Goal: Information Seeking & Learning: Learn about a topic

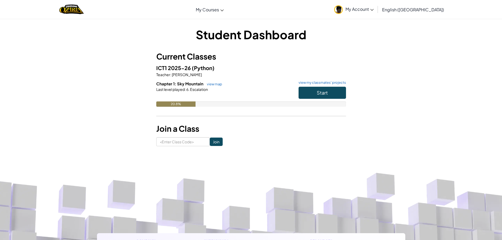
click at [373, 8] on span "My Account" at bounding box center [359, 9] width 28 height 6
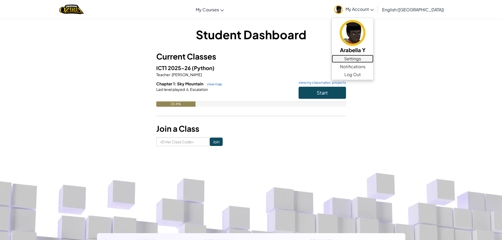
click at [373, 57] on link "Settings" at bounding box center [353, 59] width 42 height 8
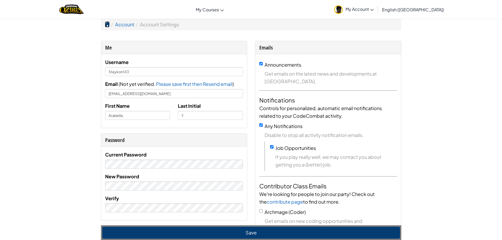
click at [106, 26] on span at bounding box center [107, 24] width 5 height 5
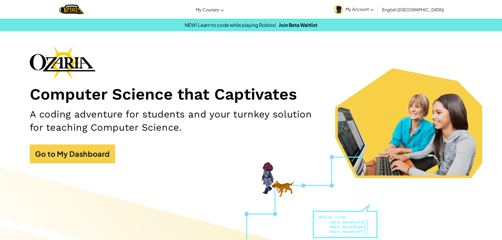
click at [373, 11] on span "My Account" at bounding box center [359, 9] width 28 height 6
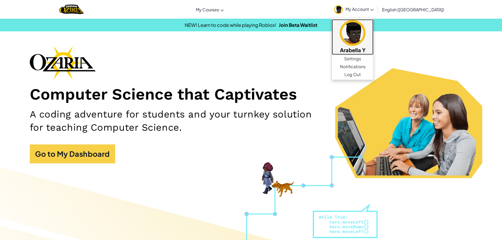
click at [365, 32] on img at bounding box center [352, 33] width 26 height 26
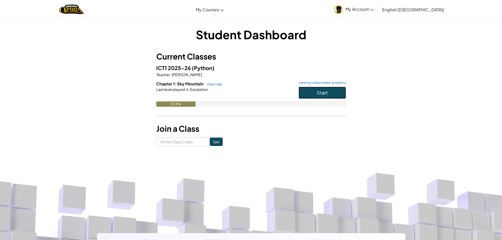
click at [334, 93] on button "Start" at bounding box center [321, 93] width 47 height 12
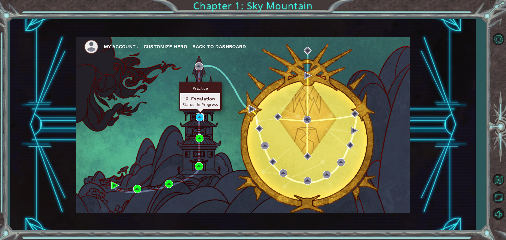
click at [200, 118] on img at bounding box center [200, 117] width 8 height 8
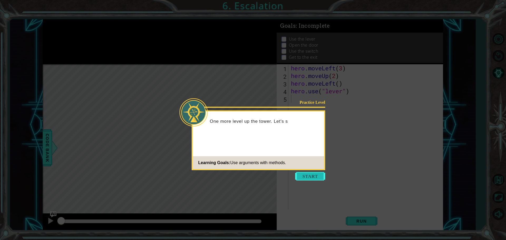
click at [308, 176] on button "Start" at bounding box center [310, 176] width 30 height 8
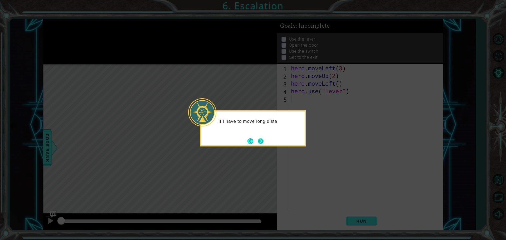
click at [262, 142] on button "Next" at bounding box center [260, 141] width 8 height 8
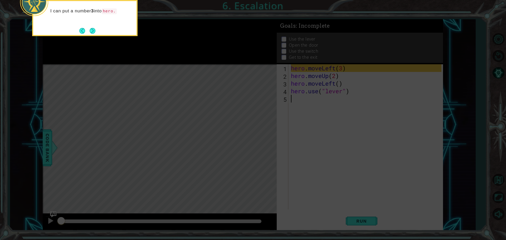
click at [96, 32] on button "Next" at bounding box center [93, 31] width 6 height 6
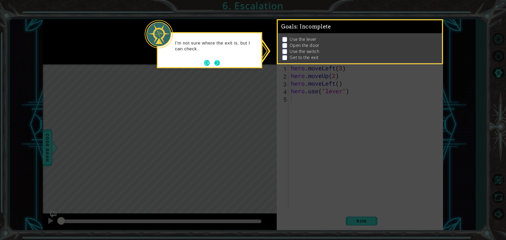
click at [219, 63] on button "Next" at bounding box center [217, 63] width 6 height 6
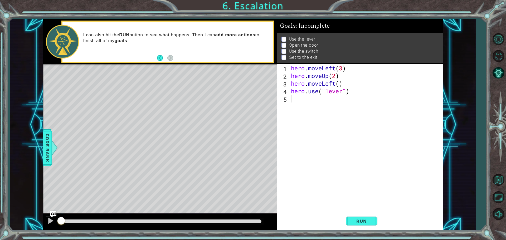
click at [349, 148] on div "hero . moveLeft ( 3 ) hero . moveUp ( 2 ) hero . moveLeft ( ) hero . use ( "lev…" at bounding box center [367, 144] width 154 height 160
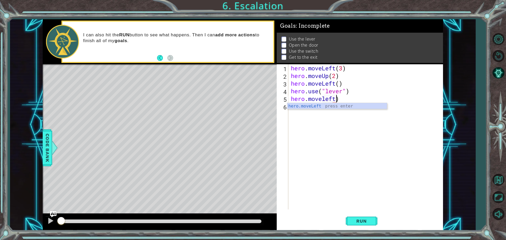
scroll to position [0, 2]
drag, startPoint x: 365, startPoint y: 102, endPoint x: 355, endPoint y: 103, distance: 10.4
click at [365, 102] on div "hero . moveLeft ( 3 ) hero . moveUp ( 2 ) hero . moveLeft ( ) hero . use ( "lev…" at bounding box center [367, 144] width 154 height 160
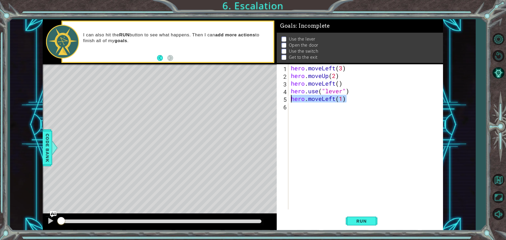
drag, startPoint x: 347, startPoint y: 102, endPoint x: 288, endPoint y: 98, distance: 59.1
click at [288, 98] on div "hero.moveLeft(1) 1 2 3 4 5 6 hero . moveLeft ( 3 ) hero . moveUp ( 2 ) hero . m…" at bounding box center [359, 136] width 165 height 145
type textarea "hero.moveLeft(1)"
click at [294, 99] on div "hero . moveLeft ( 3 ) hero . moveUp ( 2 ) hero . moveLeft ( ) hero . use ( "lev…" at bounding box center [365, 136] width 151 height 145
drag, startPoint x: 290, startPoint y: 98, endPoint x: 307, endPoint y: 102, distance: 16.9
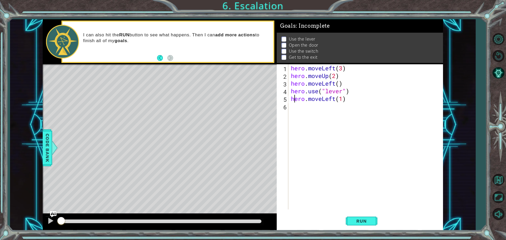
click at [304, 101] on div "hero . moveLeft ( 3 ) hero . moveUp ( 2 ) hero . moveLeft ( ) hero . use ( "lev…" at bounding box center [367, 144] width 154 height 160
click at [349, 107] on div "hero . moveLeft ( 3 ) hero . moveUp ( 2 ) hero . moveLeft ( ) hero . use ( "lev…" at bounding box center [367, 144] width 154 height 160
drag, startPoint x: 346, startPoint y: 100, endPoint x: 290, endPoint y: 100, distance: 56.6
click at [290, 100] on div "hero . moveLeft ( 3 ) hero . moveUp ( 2 ) hero . moveLeft ( ) hero . use ( "lev…" at bounding box center [367, 144] width 154 height 160
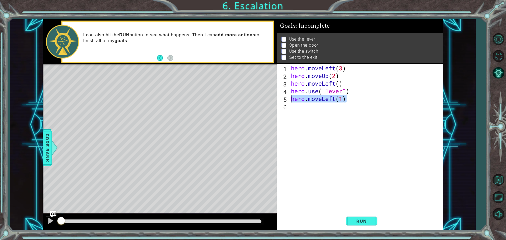
type textarea "hero.moveLeft(1)"
click at [300, 110] on div "hero . moveLeft ( 3 ) hero . moveUp ( 2 ) hero . moveLeft ( ) hero . use ( "lev…" at bounding box center [367, 144] width 154 height 160
paste textarea "hero.moveLeft(1)"
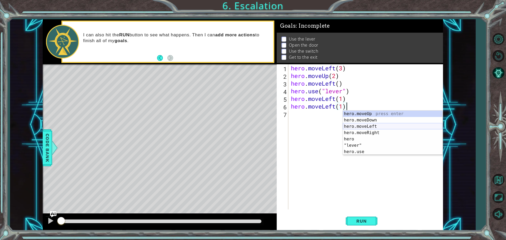
click at [359, 125] on div "hero.moveUp press enter hero.moveDown press enter hero.moveLeft press enter her…" at bounding box center [393, 139] width 100 height 57
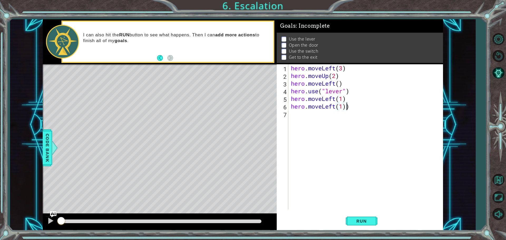
click at [357, 110] on div "hero . moveLeft ( 3 ) hero . moveUp ( 2 ) hero . moveLeft ( ) hero . use ( "lev…" at bounding box center [367, 144] width 154 height 160
type textarea "hero.moveLeft(1)"
click at [298, 116] on div "hero . moveLeft ( 3 ) hero . moveUp ( 2 ) hero . moveLeft ( ) hero . use ( "lev…" at bounding box center [367, 144] width 154 height 160
paste textarea "hero.moveLeft(1)"
type textarea "hero.moveLeft(1)"
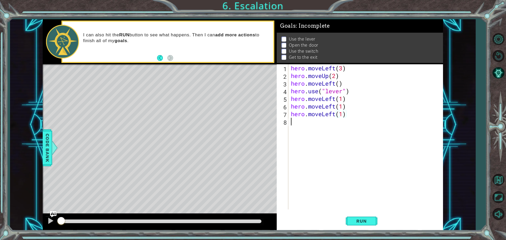
click at [299, 122] on div "hero . moveLeft ( 3 ) hero . moveUp ( 2 ) hero . moveLeft ( ) hero . use ( "lev…" at bounding box center [367, 144] width 154 height 160
paste textarea "hero.moveLeft(1)"
type textarea "hero.moveLeft(1)"
click at [290, 132] on div "hero . moveLeft ( 3 ) hero . moveUp ( 2 ) hero . moveLeft ( ) hero . use ( "lev…" at bounding box center [367, 144] width 154 height 160
click at [303, 131] on div "hero . moveLeft ( 3 ) hero . moveUp ( 2 ) hero . moveLeft ( ) hero . use ( "lev…" at bounding box center [367, 144] width 154 height 160
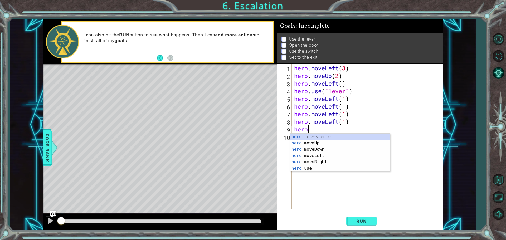
scroll to position [0, 0]
click at [305, 142] on div "hero press enter hero .moveUp press enter hero .moveDown press enter hero .move…" at bounding box center [340, 159] width 100 height 51
type textarea "hero.moveUp(1)"
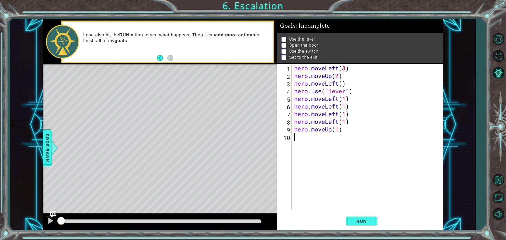
click at [301, 141] on div "hero . moveLeft ( 3 ) hero . moveUp ( 2 ) hero . moveLeft ( ) hero . use ( "lev…" at bounding box center [368, 144] width 151 height 160
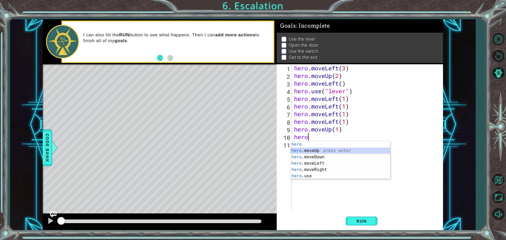
click at [302, 149] on div "hero press enter hero .moveUp press enter hero .moveDown press enter hero .move…" at bounding box center [340, 166] width 100 height 51
type textarea "hero.moveUp(1)"
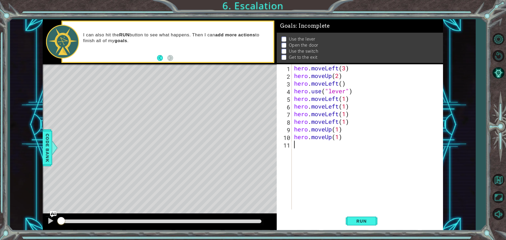
click at [299, 150] on div "hero . moveLeft ( 3 ) hero . moveUp ( 2 ) hero . moveLeft ( ) hero . use ( "lev…" at bounding box center [368, 144] width 151 height 160
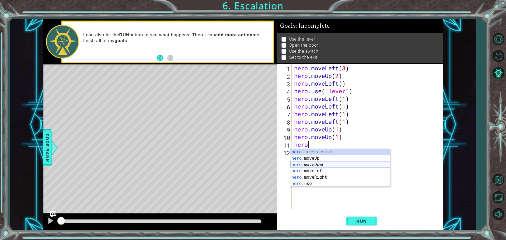
click at [320, 166] on div "hero press enter hero .moveUp press enter hero .moveDown press enter hero .move…" at bounding box center [340, 174] width 100 height 51
type textarea ")"
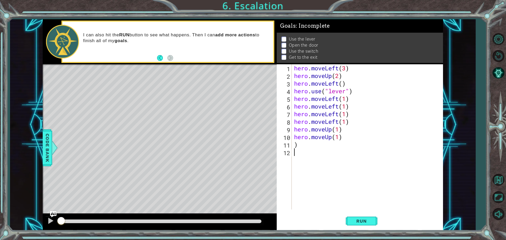
click at [310, 149] on div "hero . moveLeft ( 3 ) hero . moveUp ( 2 ) hero . moveLeft ( ) hero . use ( "lev…" at bounding box center [368, 144] width 151 height 160
click at [306, 147] on div "hero . moveLeft ( 3 ) hero . moveUp ( 2 ) hero . moveLeft ( ) hero . use ( "lev…" at bounding box center [368, 144] width 151 height 160
type textarea ")"
paste textarea "hero.moveLeft(1)"
type textarea "hero.moveLeft(1)"
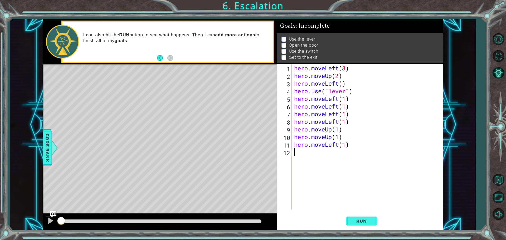
click at [306, 153] on div "hero . moveLeft ( 3 ) hero . moveUp ( 2 ) hero . moveLeft ( ) hero . use ( "lev…" at bounding box center [368, 144] width 151 height 160
paste textarea "hero.moveLeft(1)"
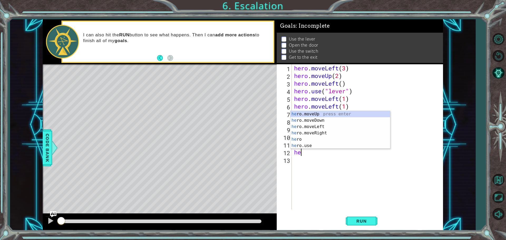
type textarea "h"
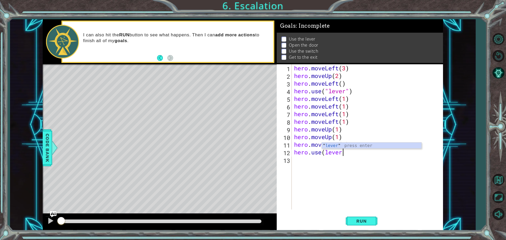
scroll to position [0, 2]
type textarea "hero.use("lever)"
click at [303, 162] on div "hero . moveLeft ( 3 ) hero . moveUp ( 2 ) hero . moveLeft ( ) hero . use ( "lev…" at bounding box center [368, 144] width 151 height 160
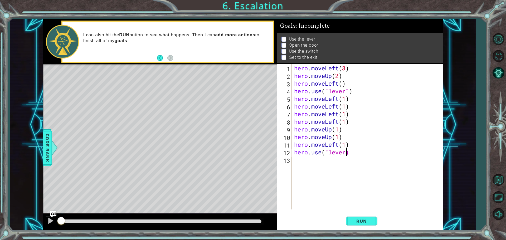
click at [347, 153] on div "hero . moveLeft ( 3 ) hero . moveUp ( 2 ) hero . moveLeft ( ) hero . use ( "lev…" at bounding box center [368, 144] width 151 height 160
type textarea "hero.use("lever")"
drag, startPoint x: 307, startPoint y: 162, endPoint x: 304, endPoint y: 164, distance: 2.8
click at [305, 164] on div "hero . moveLeft ( 3 ) hero . moveUp ( 2 ) hero . moveLeft ( ) hero . use ( "lev…" at bounding box center [368, 144] width 151 height 160
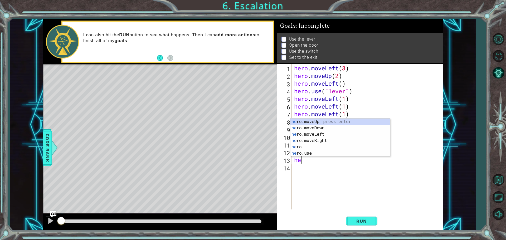
scroll to position [0, 0]
type textarea "h"
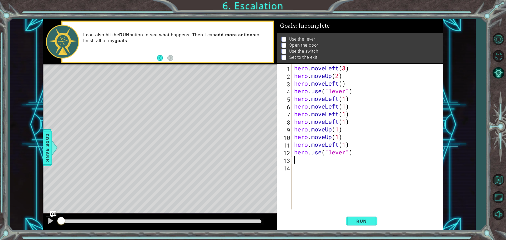
paste textarea "hero.moveLeft(1)"
type textarea "hero.moveLeft(1)"
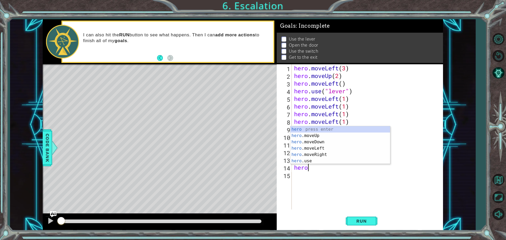
scroll to position [0, 0]
click at [302, 134] on div "hero press enter hero .moveUp press enter hero .moveDown press enter hero .move…" at bounding box center [340, 151] width 100 height 51
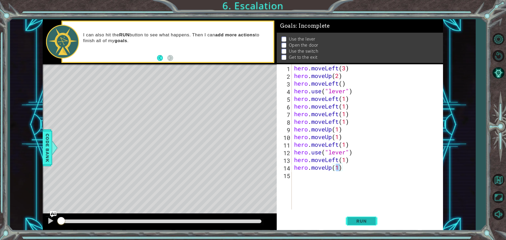
click at [376, 221] on button "Run" at bounding box center [362, 221] width 32 height 17
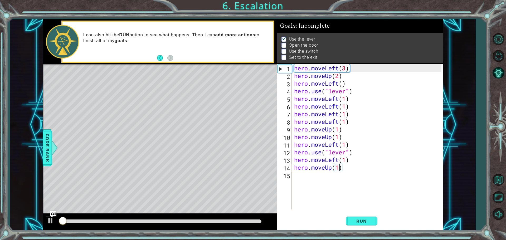
scroll to position [3, 0]
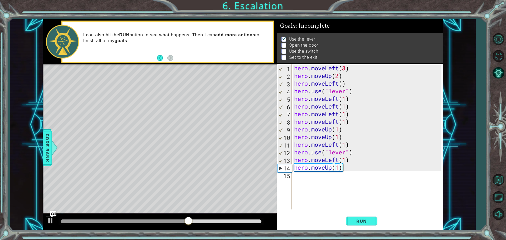
click at [351, 166] on div "hero . moveLeft ( 3 ) hero . moveUp ( 2 ) hero . moveLeft ( ) hero . use ( "lev…" at bounding box center [368, 144] width 151 height 160
click at [348, 167] on div "hero . moveLeft ( 3 ) hero . moveUp ( 2 ) hero . moveLeft ( ) hero . use ( "lev…" at bounding box center [368, 144] width 151 height 160
click at [366, 224] on button "Run" at bounding box center [362, 221] width 32 height 17
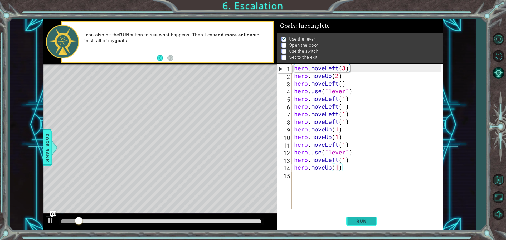
click at [353, 216] on button "Run" at bounding box center [362, 221] width 32 height 17
drag, startPoint x: 360, startPoint y: 220, endPoint x: 162, endPoint y: 220, distance: 197.8
click at [358, 220] on span "Run" at bounding box center [361, 220] width 21 height 5
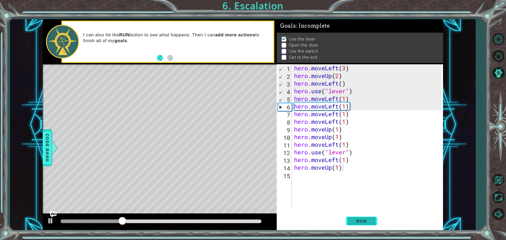
click at [368, 216] on button "Run" at bounding box center [362, 221] width 32 height 17
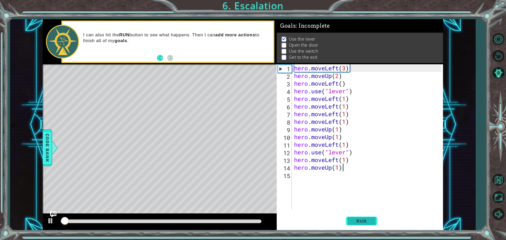
click at [368, 216] on button "Run" at bounding box center [362, 221] width 32 height 17
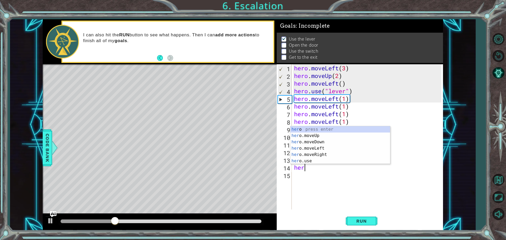
scroll to position [0, 0]
type textarea "h"
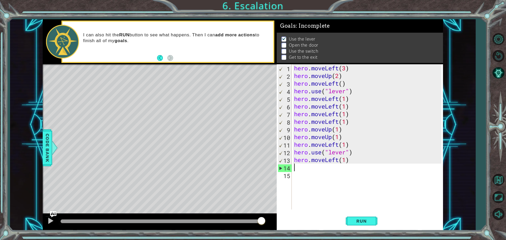
drag, startPoint x: 245, startPoint y: 223, endPoint x: 283, endPoint y: 224, distance: 37.9
click at [283, 224] on div "1 ההההההההההההההההההההההההההההההההההההההההההההההההההההההההההההההההההההההההההההה…" at bounding box center [243, 124] width 400 height 211
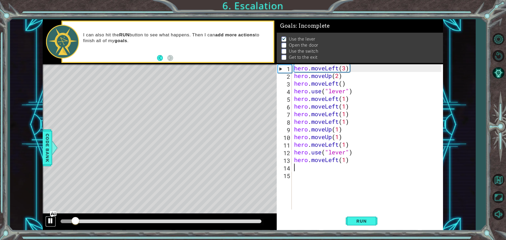
click at [49, 224] on div at bounding box center [50, 220] width 7 height 7
click at [499, 212] on button "Mute" at bounding box center [497, 213] width 15 height 15
drag, startPoint x: 374, startPoint y: 221, endPoint x: 376, endPoint y: 219, distance: 3.2
click at [375, 219] on button "Run" at bounding box center [362, 221] width 32 height 17
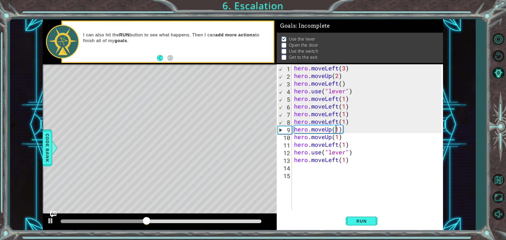
click at [337, 130] on div "hero . moveLeft ( 3 ) hero . moveUp ( 2 ) hero . moveLeft ( ) hero . use ( "lev…" at bounding box center [368, 144] width 151 height 160
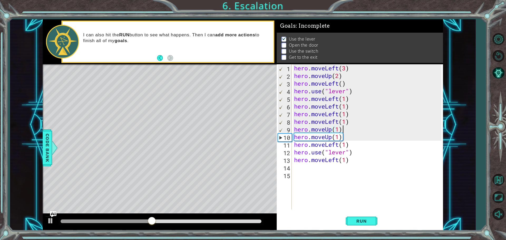
click at [347, 131] on div "hero . moveLeft ( 3 ) hero . moveUp ( 2 ) hero . moveLeft ( ) hero . use ( "lev…" at bounding box center [368, 144] width 151 height 160
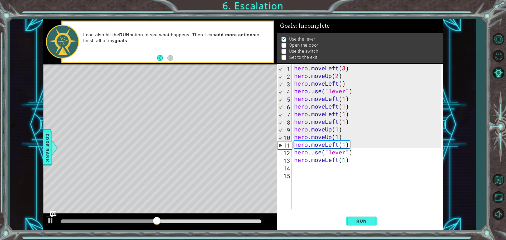
click at [353, 160] on div "hero . moveLeft ( 3 ) hero . moveUp ( 2 ) hero . moveLeft ( ) hero . use ( "lev…" at bounding box center [368, 144] width 151 height 160
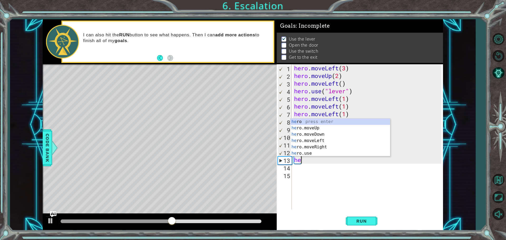
type textarea "h"
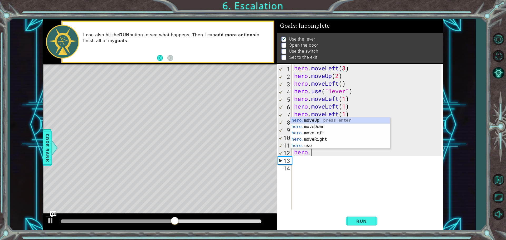
type textarea "h"
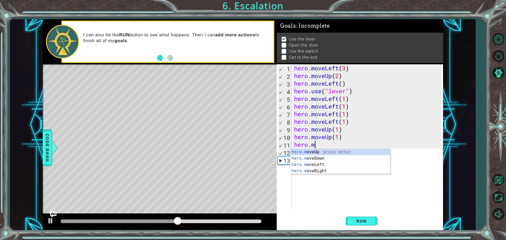
type textarea "h"
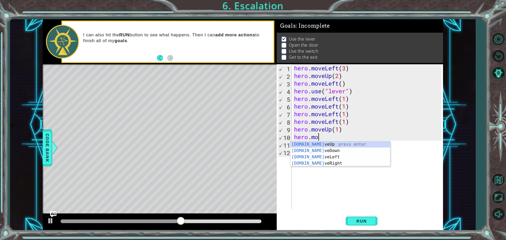
type textarea "h"
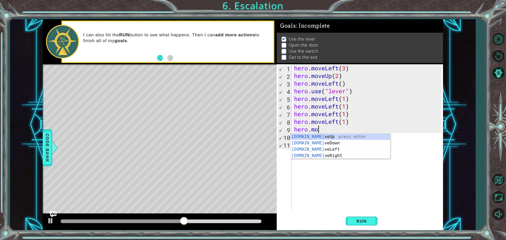
type textarea "h"
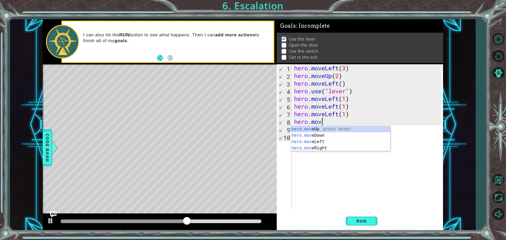
type textarea "h"
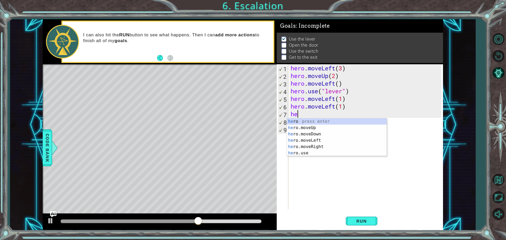
type textarea "h"
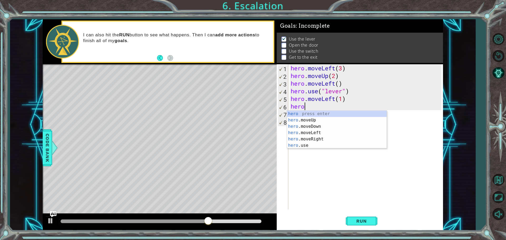
type textarea "h"
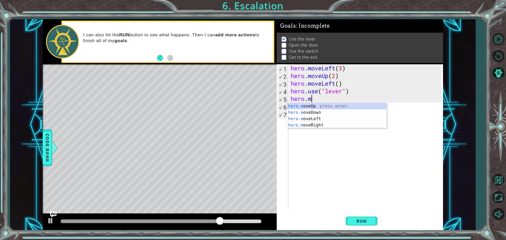
type textarea "h"
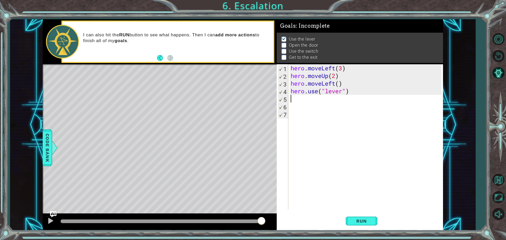
type textarea "m"
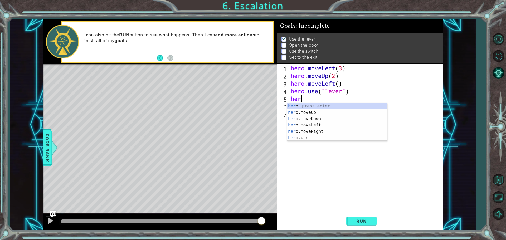
scroll to position [0, 0]
click at [291, 127] on div "hero press enter hero .moveUp press enter hero .moveDown press enter hero .move…" at bounding box center [337, 128] width 100 height 51
type textarea "hero.moveLeft(1)"
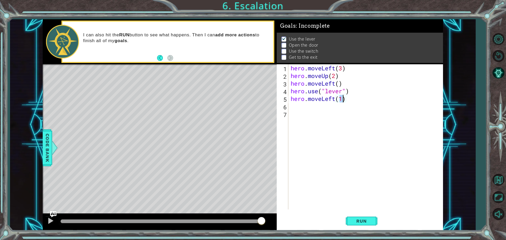
click at [292, 107] on div "hero . moveLeft ( 3 ) hero . moveUp ( 2 ) hero . moveLeft ( ) hero . use ( "lev…" at bounding box center [366, 144] width 154 height 160
type textarea "hero.use("door")"
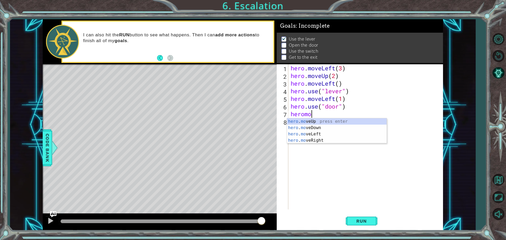
scroll to position [0, 1]
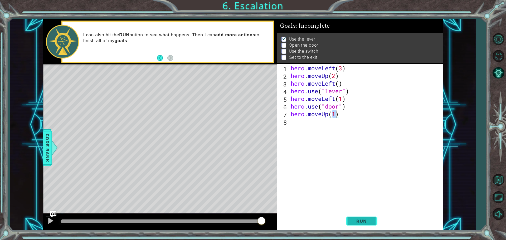
click at [367, 221] on span "Run" at bounding box center [361, 220] width 21 height 5
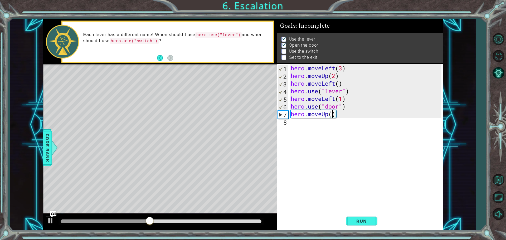
type textarea "hero.moveUp(2)"
click at [301, 124] on div "hero . moveLeft ( 3 ) hero . moveUp ( 2 ) hero . moveLeft ( ) hero . use ( "lev…" at bounding box center [366, 144] width 154 height 160
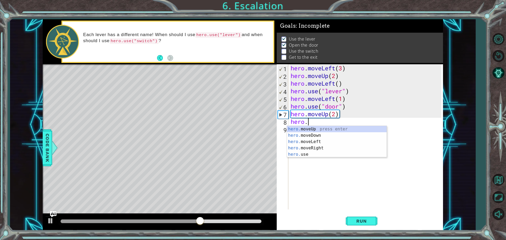
scroll to position [0, 1]
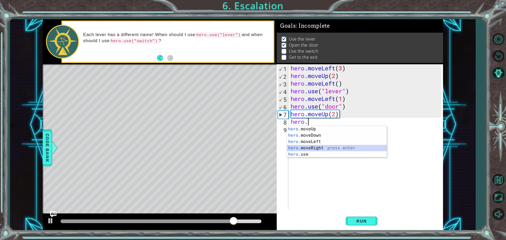
click at [311, 146] on div "hero. moveUp press enter hero. moveDown press enter hero. moveLeft press enter …" at bounding box center [337, 148] width 100 height 44
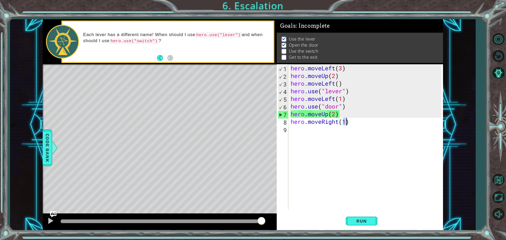
click at [345, 121] on div "hero . moveLeft ( 3 ) hero . moveUp ( 2 ) hero . moveLeft ( ) hero . use ( "lev…" at bounding box center [365, 136] width 152 height 145
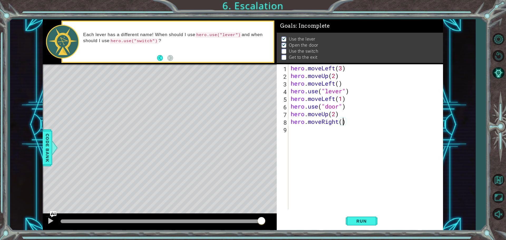
type textarea "hero.moveRight(2)"
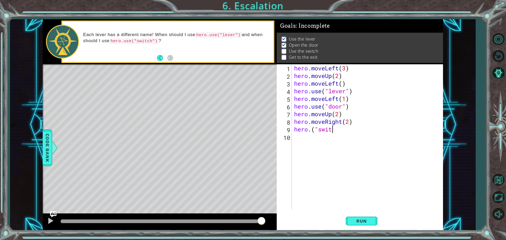
scroll to position [0, 2]
type textarea "hero.("switch")"
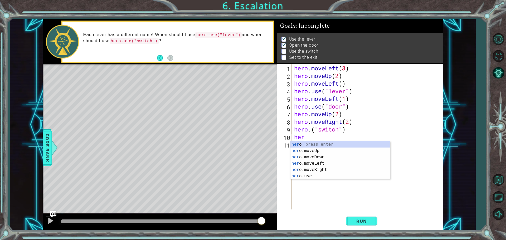
scroll to position [0, 0]
click at [320, 170] on div "hero press enter hero .moveUp press enter hero .moveDown press enter hero .move…" at bounding box center [340, 166] width 100 height 51
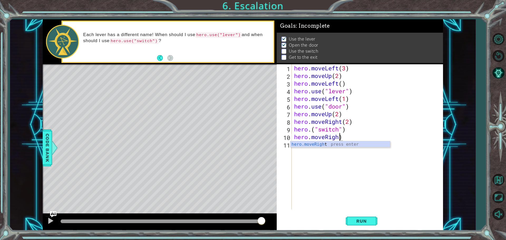
scroll to position [0, 2]
click at [358, 136] on div "hero . moveLeft ( 3 ) hero . moveUp ( 2 ) hero . moveLeft ( ) hero . use ( "lev…" at bounding box center [368, 144] width 151 height 160
type textarea "hero.moveRight(1)"
click at [317, 148] on div "hero . moveLeft ( 3 ) hero . moveUp ( 2 ) hero . moveLeft ( ) hero . use ( "lev…" at bounding box center [368, 144] width 151 height 160
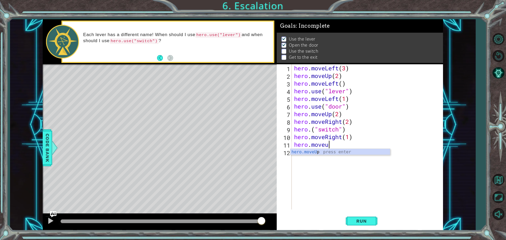
scroll to position [0, 1]
click at [357, 219] on span "Run" at bounding box center [361, 220] width 21 height 5
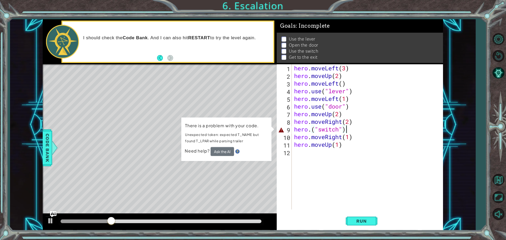
click at [357, 133] on div "hero . moveLeft ( 3 ) hero . moveUp ( 2 ) hero . moveLeft ( ) hero . use ( "lev…" at bounding box center [368, 144] width 151 height 160
click at [347, 129] on div "hero . moveLeft ( 3 ) hero . moveUp ( 2 ) hero . moveLeft ( ) hero . use ( "lev…" at bounding box center [368, 144] width 151 height 160
click at [361, 223] on button "Run" at bounding box center [362, 221] width 32 height 17
click at [356, 134] on div "hero . moveLeft ( 3 ) hero . moveUp ( 2 ) hero . moveLeft ( ) hero . use ( "lev…" at bounding box center [368, 144] width 151 height 160
click at [359, 126] on div "hero . moveLeft ( 3 ) hero . moveUp ( 2 ) hero . moveLeft ( ) hero . use ( "lev…" at bounding box center [368, 144] width 151 height 160
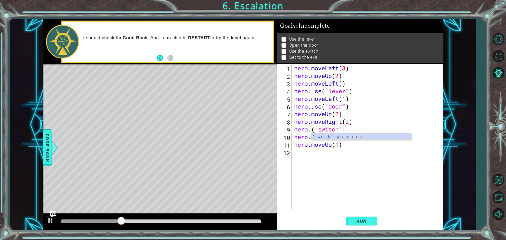
scroll to position [0, 2]
click at [364, 220] on span "Run" at bounding box center [361, 220] width 21 height 5
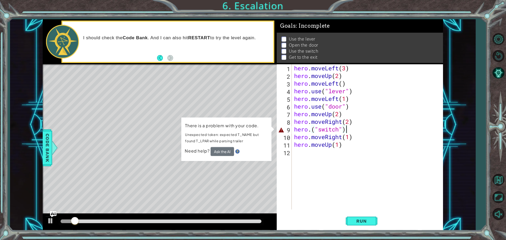
click at [353, 127] on div "hero . moveLeft ( 3 ) hero . moveUp ( 2 ) hero . moveLeft ( ) hero . use ( "lev…" at bounding box center [368, 144] width 151 height 160
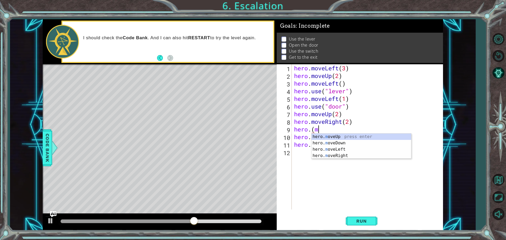
scroll to position [0, 1]
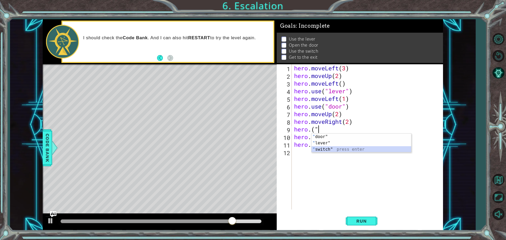
click at [324, 148] on div "" door" press enter " lever" press enter " switch" press enter" at bounding box center [361, 150] width 100 height 32
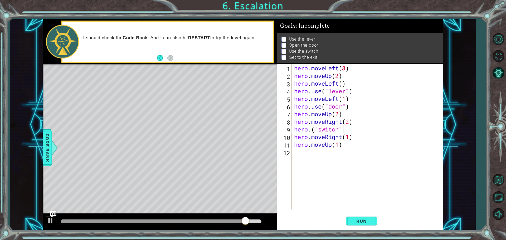
scroll to position [0, 2]
click at [359, 217] on button "Run" at bounding box center [362, 221] width 32 height 17
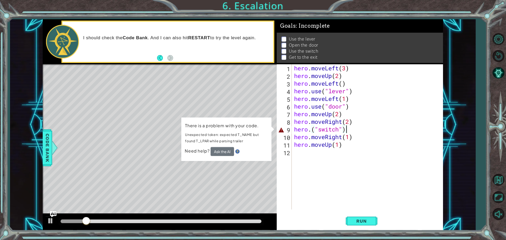
click at [308, 129] on div "hero . moveLeft ( 3 ) hero . moveUp ( 2 ) hero . moveLeft ( ) hero . use ( "lev…" at bounding box center [368, 144] width 151 height 160
click at [310, 130] on div "hero . moveLeft ( 3 ) hero . moveUp ( 2 ) hero . moveLeft ( ) hero . use ( "lev…" at bounding box center [368, 144] width 151 height 160
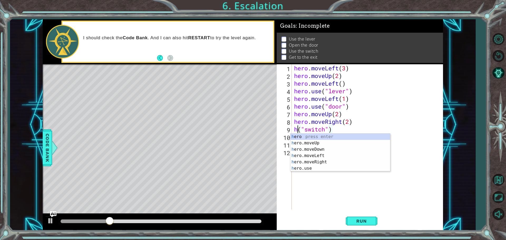
scroll to position [0, 1]
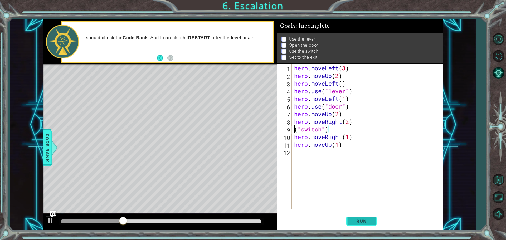
click at [368, 219] on button "Run" at bounding box center [362, 221] width 32 height 17
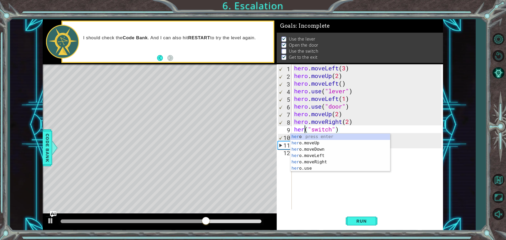
scroll to position [0, 1]
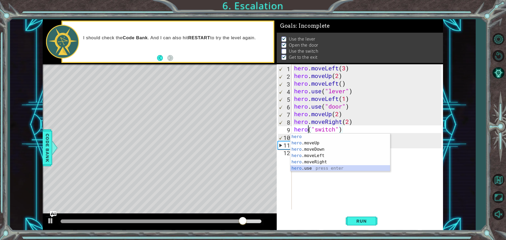
click at [302, 169] on div "hero press enter hero .moveUp press enter hero .moveDown press enter hero .move…" at bounding box center [340, 159] width 100 height 51
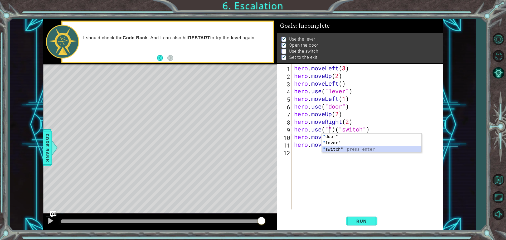
click at [352, 150] on div "" door" press enter " lever" press enter " switch" press enter" at bounding box center [372, 150] width 100 height 32
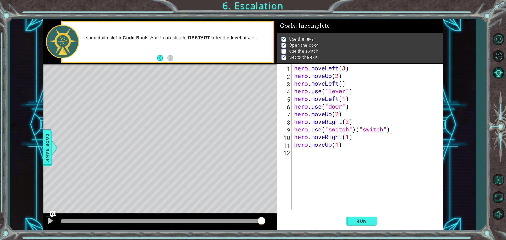
click at [398, 130] on div "hero . moveLeft ( 3 ) hero . moveUp ( 2 ) hero . moveLeft ( ) hero . use ( "lev…" at bounding box center [368, 144] width 151 height 160
type textarea "hero.use("switch")"
click at [375, 223] on button "Run" at bounding box center [362, 221] width 32 height 17
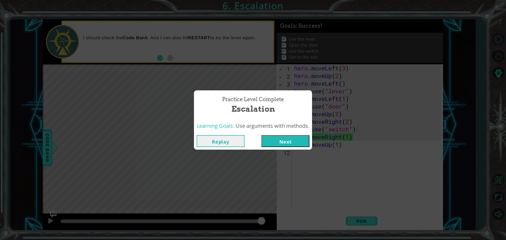
click at [293, 139] on button "Next" at bounding box center [285, 141] width 48 height 12
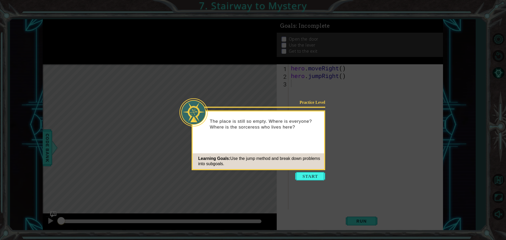
click at [316, 173] on button "Start" at bounding box center [310, 176] width 30 height 8
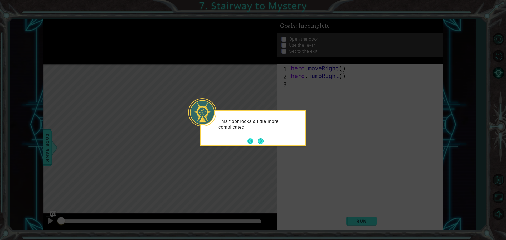
click at [255, 140] on button "Back" at bounding box center [252, 141] width 10 height 6
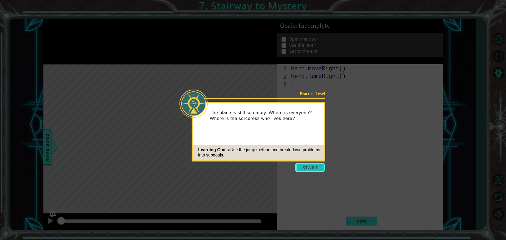
click at [308, 167] on button "Start" at bounding box center [310, 167] width 30 height 8
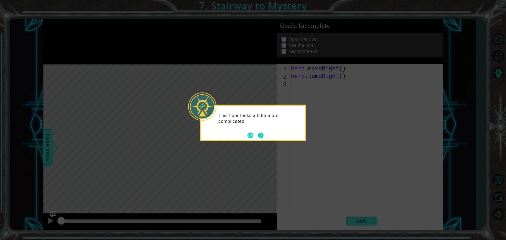
click at [264, 135] on button "Next" at bounding box center [260, 135] width 6 height 6
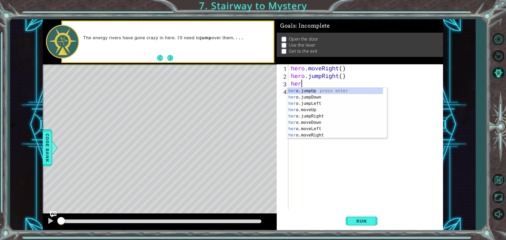
scroll to position [0, 0]
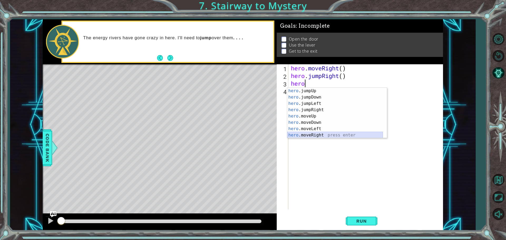
click at [313, 134] on div "hero .jumpUp press enter hero .jumpDown press enter hero .jumpLeft press enter …" at bounding box center [335, 119] width 96 height 63
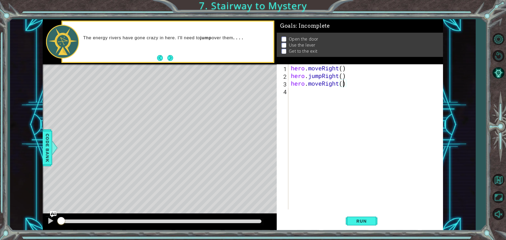
type textarea "hero.moveRight()"
click at [301, 93] on div "hero . moveRight ( ) hero . jumpRight ( ) hero . moveRight ( )" at bounding box center [367, 144] width 154 height 160
click at [341, 84] on div "hero . moveRight ( ) hero . jumpRight ( ) hero . moveRight ( )" at bounding box center [367, 144] width 154 height 160
click at [343, 84] on div "hero . moveRight ( ) hero . jumpRight ( ) hero . moveRight ( )" at bounding box center [367, 144] width 154 height 160
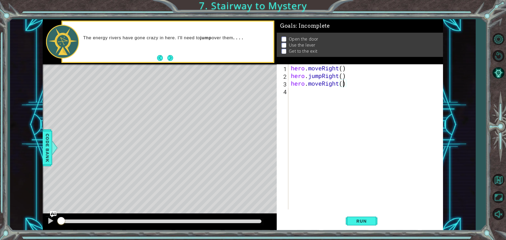
type textarea "hero.moveRight(1)"
click at [303, 92] on div "hero . moveRight ( ) hero . jumpRight ( ) hero . moveRight ( 1 )" at bounding box center [367, 144] width 154 height 160
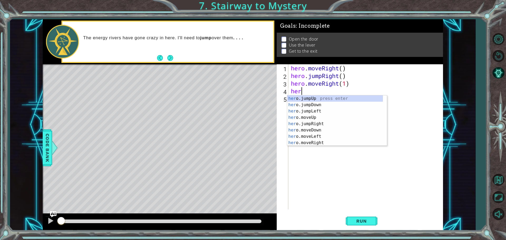
type textarea "hero"
drag, startPoint x: 330, startPoint y: 118, endPoint x: 327, endPoint y: 118, distance: 3.4
click at [330, 118] on div "hero .jumpUp press enter hero .jumpDown press enter hero .jumpLeft press enter …" at bounding box center [335, 126] width 96 height 63
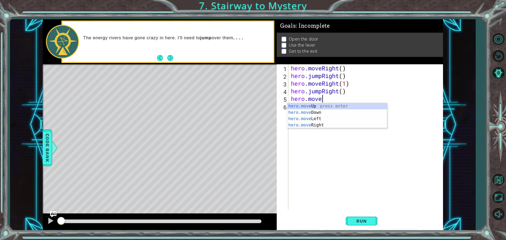
scroll to position [0, 1]
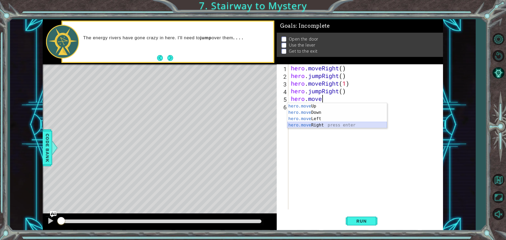
click at [312, 124] on div "hero.move Up press enter hero.move Down press enter hero.move Left press enter …" at bounding box center [337, 122] width 100 height 38
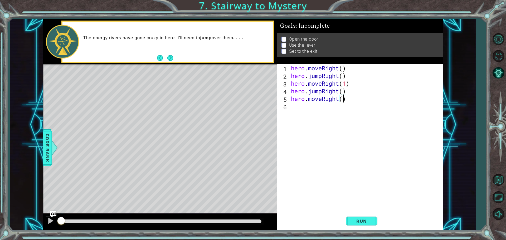
click at [343, 99] on div "hero . moveRight ( ) hero . jumpRight ( ) hero . moveRight ( 1 ) hero . jumpRig…" at bounding box center [367, 144] width 154 height 160
type textarea "hero.moveRight(2)"
click at [310, 108] on div "hero . moveRight ( ) hero . jumpRight ( ) hero . moveRight ( 1 ) hero . jumpRig…" at bounding box center [367, 144] width 154 height 160
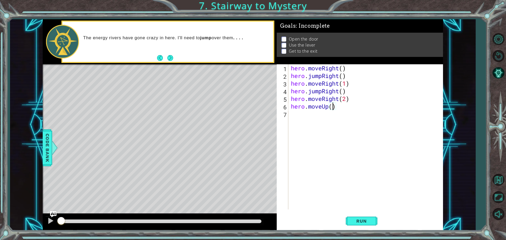
type textarea "hero.moveUp(1)"
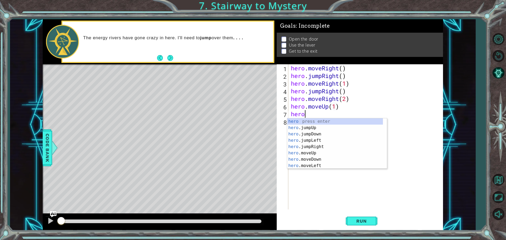
scroll to position [0, 1]
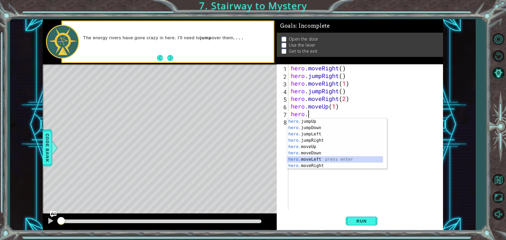
click at [293, 158] on div "hero. jumpUp press enter hero. jumpDown press enter hero. jumpLeft press enter …" at bounding box center [335, 149] width 96 height 63
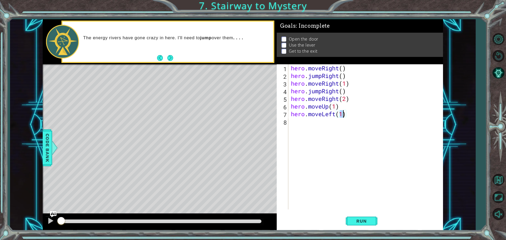
type textarea "hero.moveLeft(1)"
click at [289, 128] on div "hero.moveLeft(1) 1 2 3 4 5 6 7 8 hero . moveRight ( ) hero . jumpRight ( ) hero…" at bounding box center [359, 136] width 165 height 145
click at [294, 121] on div "hero . moveRight ( ) hero . jumpRight ( ) hero . moveRight ( 1 ) hero . jumpRig…" at bounding box center [367, 144] width 154 height 160
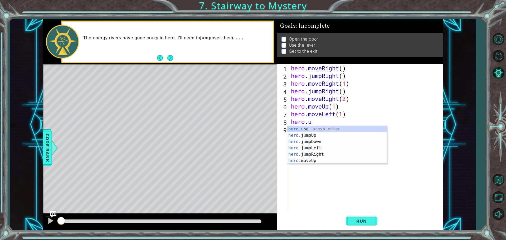
scroll to position [0, 1]
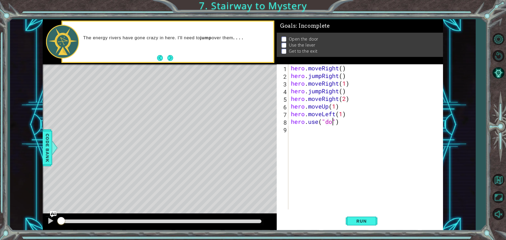
type textarea "hero.use("door")"
click at [299, 132] on div "hero . moveRight ( ) hero . jumpRight ( ) hero . moveRight ( 1 ) hero . jumpRig…" at bounding box center [367, 144] width 154 height 160
click at [373, 221] on button "Run" at bounding box center [362, 221] width 32 height 17
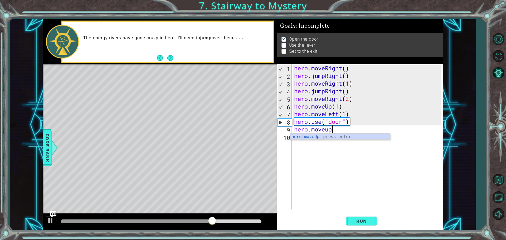
scroll to position [0, 2]
type textarea "hero.moveUp(2)"
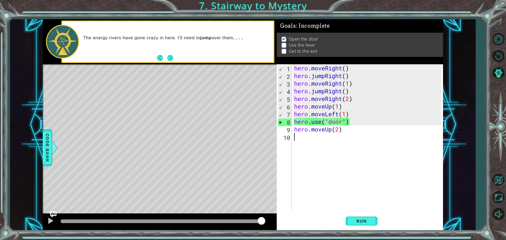
click at [299, 142] on div "hero . moveRight ( ) hero . jumpRight ( ) hero . moveRight ( 1 ) hero . jumpRig…" at bounding box center [368, 144] width 151 height 160
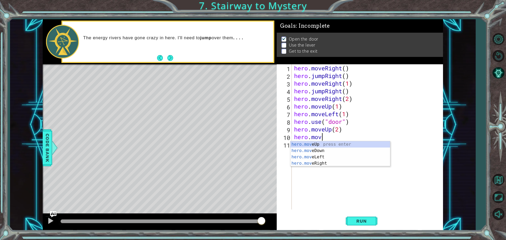
scroll to position [0, 1]
type textarea "hero.move.left"
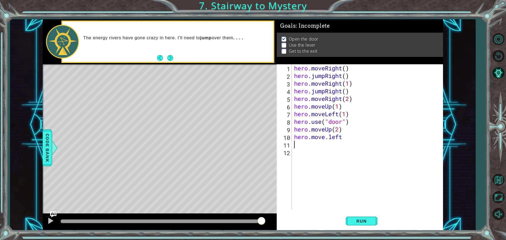
scroll to position [0, 0]
type textarea "he"
